Goal: Contribute content: Contribute content

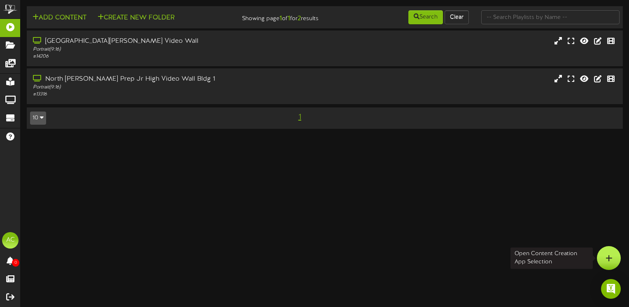
click at [608, 259] on icon at bounding box center [609, 258] width 7 height 7
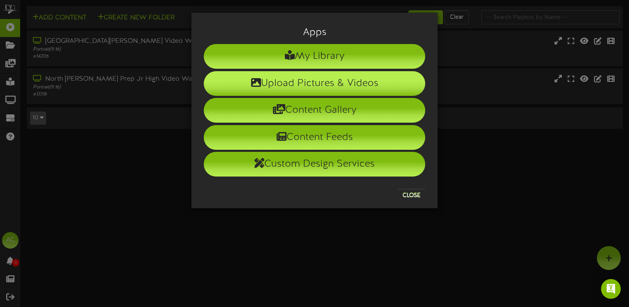
click at [291, 90] on li "Upload Pictures & Videos" at bounding box center [315, 83] width 222 height 25
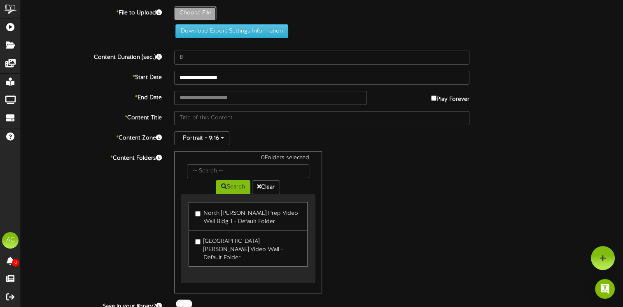
type input "**********"
type input "Screenshot32"
